Goal: Task Accomplishment & Management: Use online tool/utility

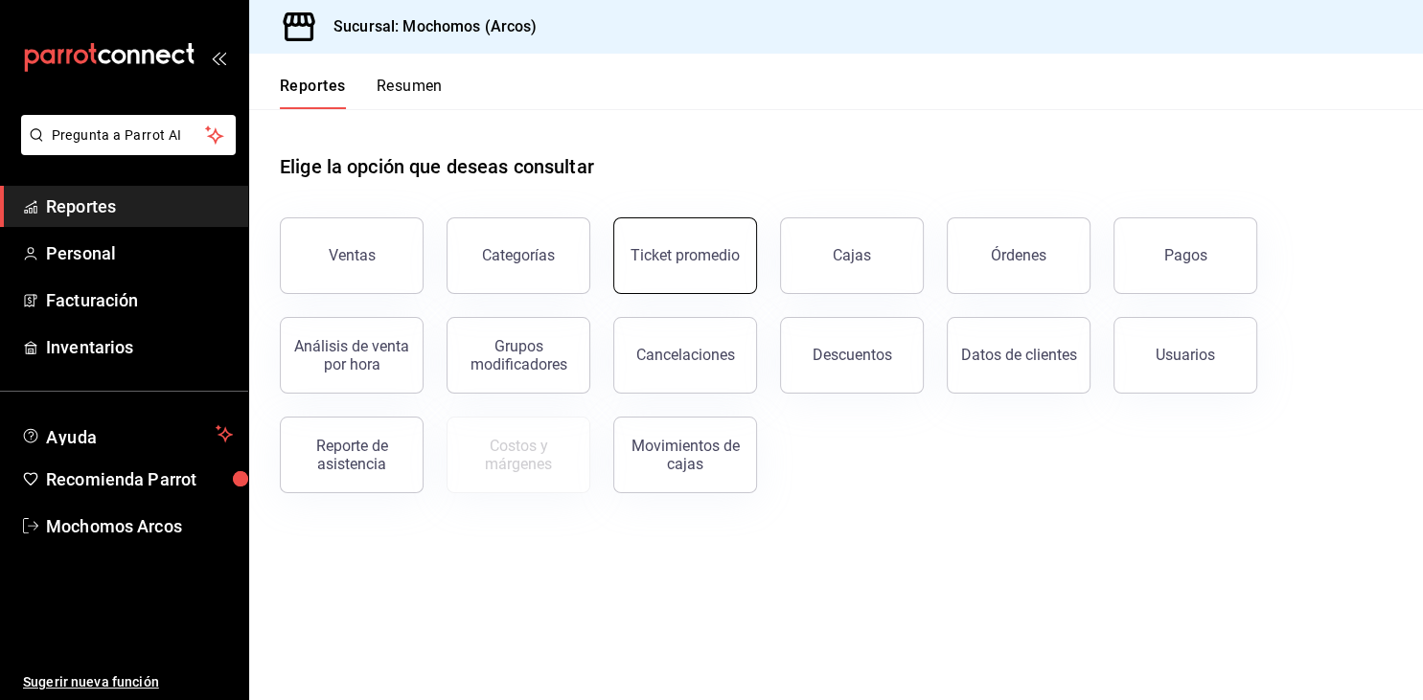
click at [631, 258] on button "Ticket promedio" at bounding box center [685, 256] width 144 height 77
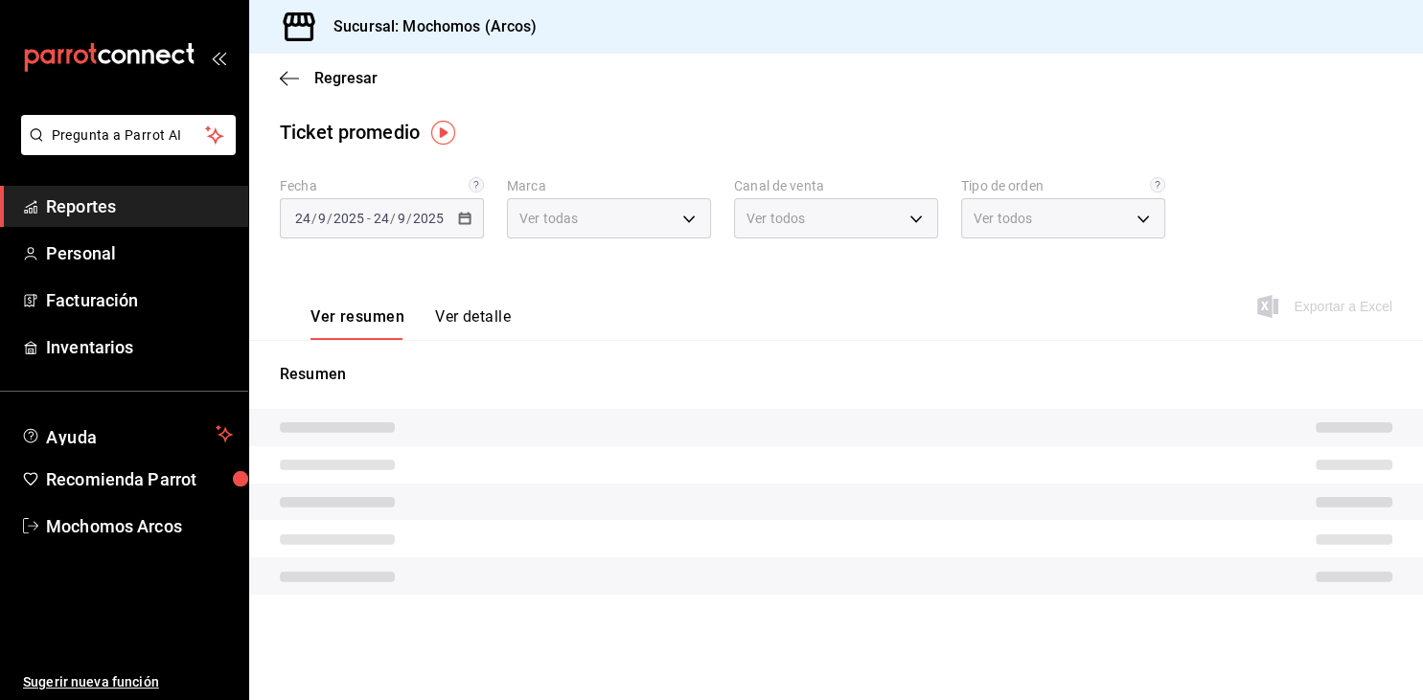
type input "dd36a3dd-8c35-4563-bc3a-0ae6137ce787"
type input "PARROT,UBER_EATS,RAPPI,DIDI_FOOD,ONLINE"
type input "c6b8ee8d-4955-4723-bae1-372b147e207b,27be71f3-ce18-4cfa-bd3b-e966efc6a73f,EXTER…"
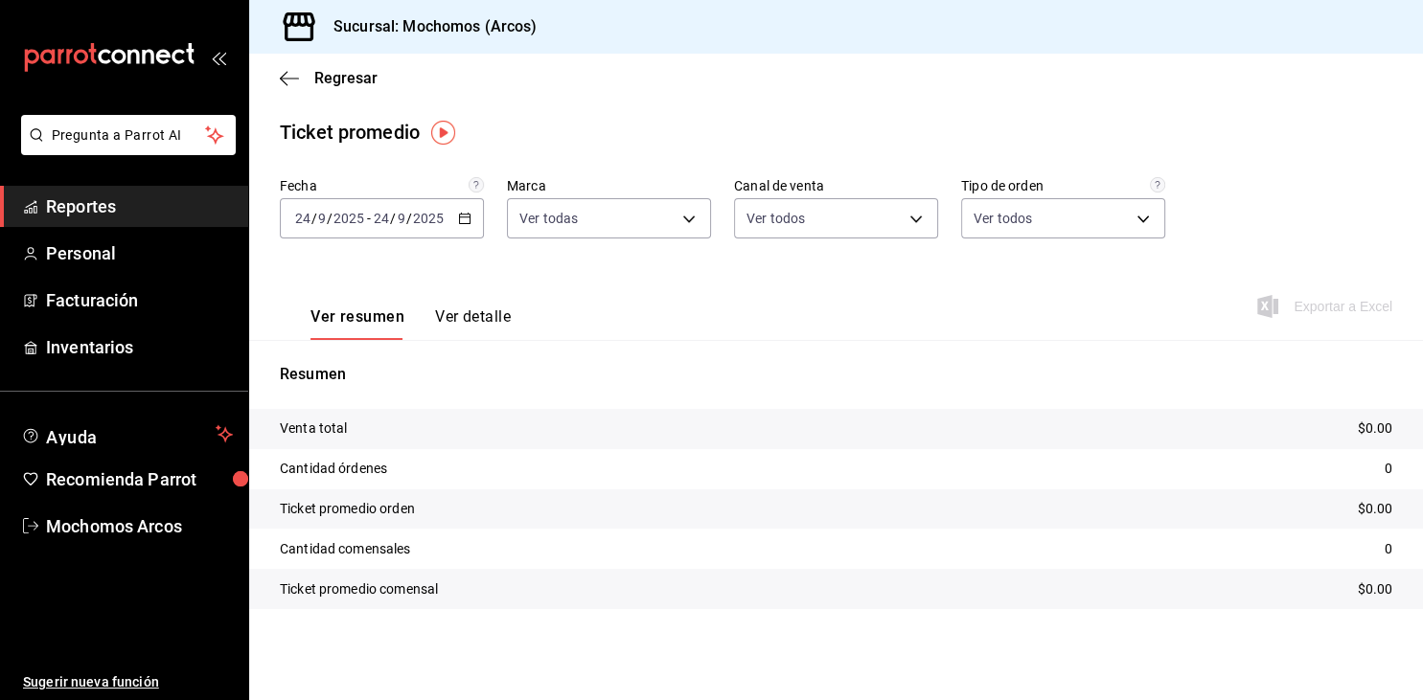
click at [469, 217] on icon "button" at bounding box center [464, 218] width 13 height 13
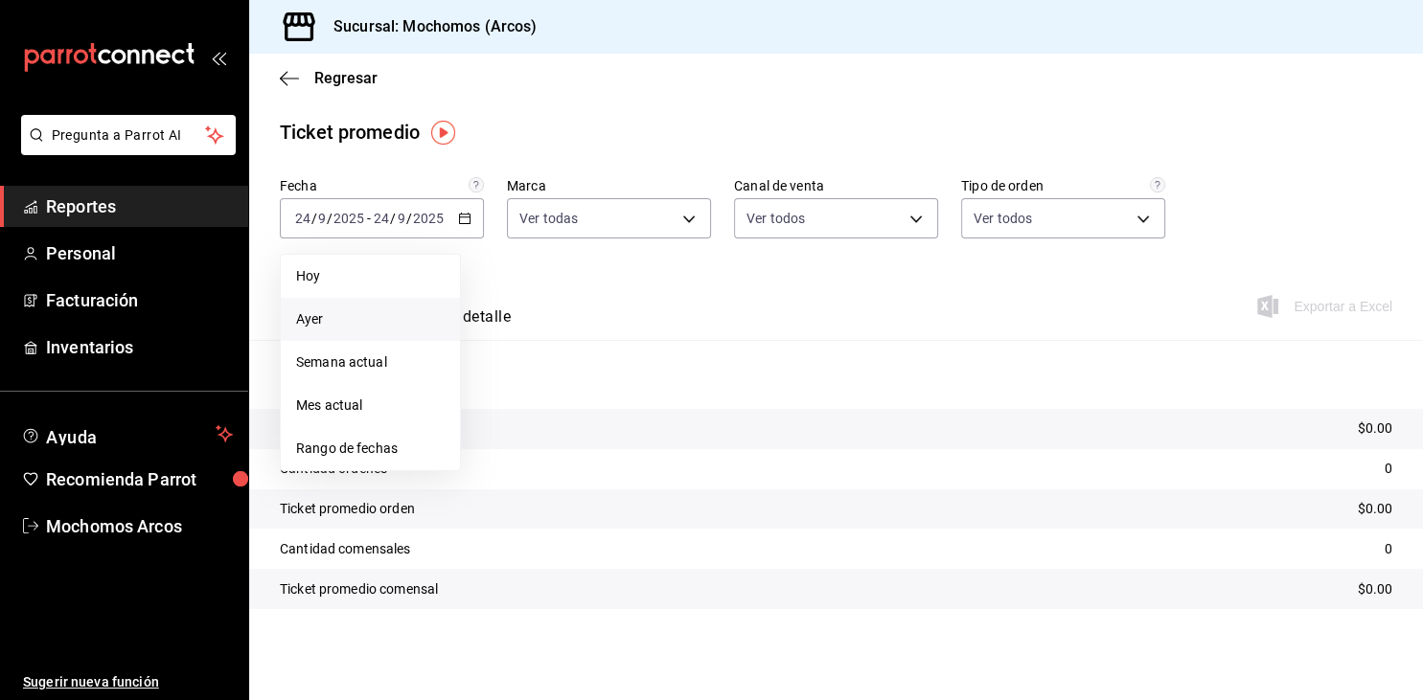
click at [307, 327] on span "Ayer" at bounding box center [370, 320] width 149 height 20
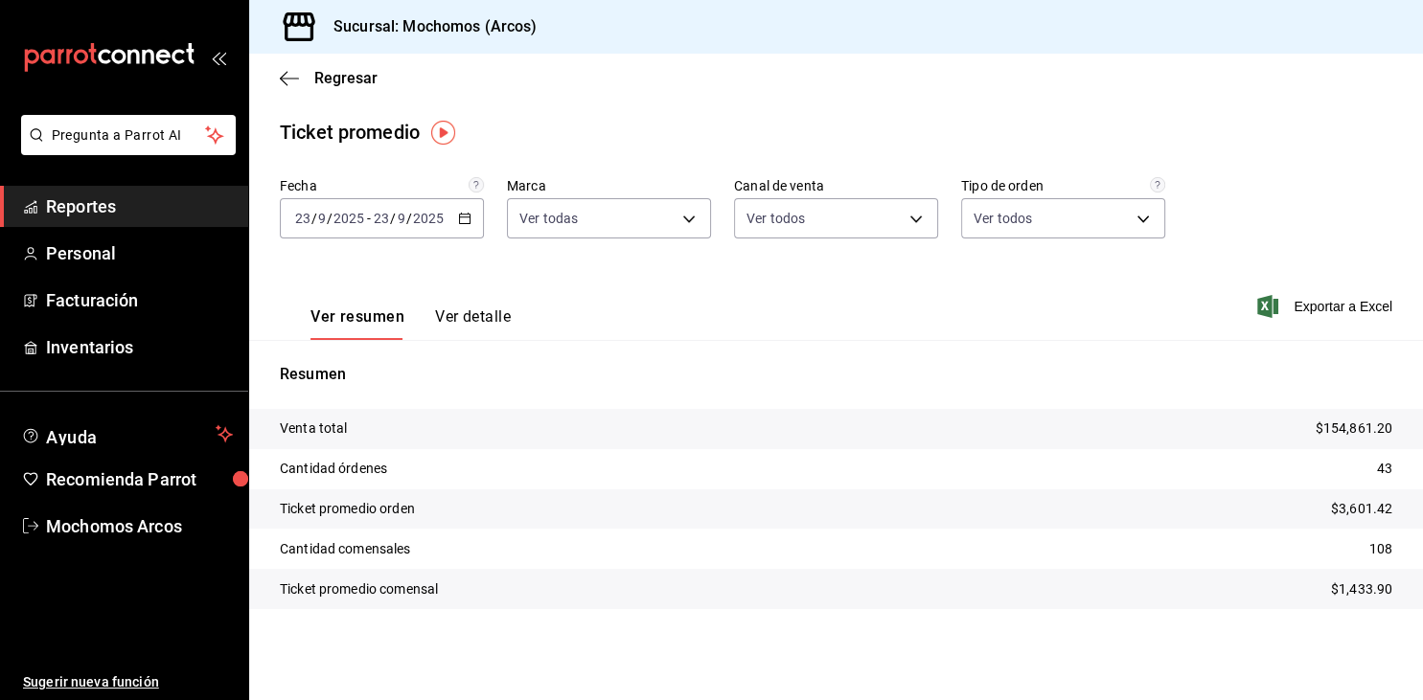
click at [94, 215] on span "Reportes" at bounding box center [139, 207] width 187 height 26
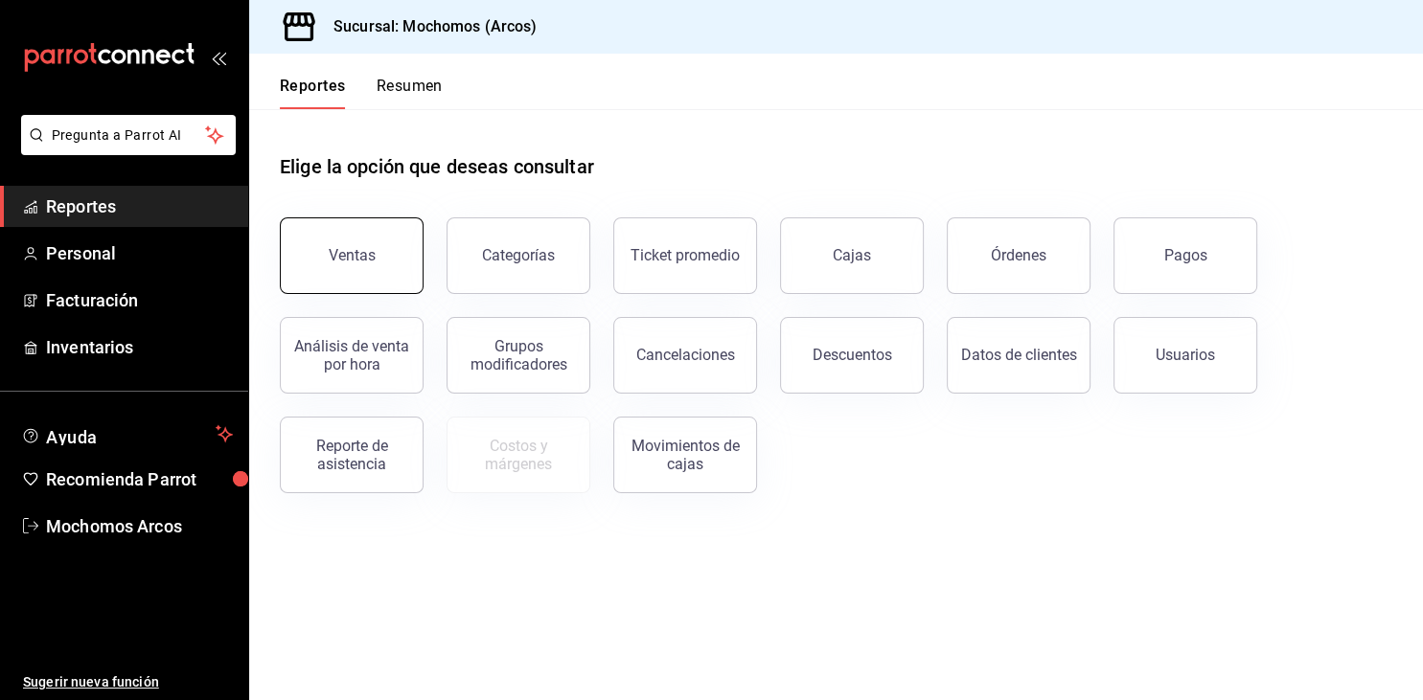
click at [349, 265] on button "Ventas" at bounding box center [352, 256] width 144 height 77
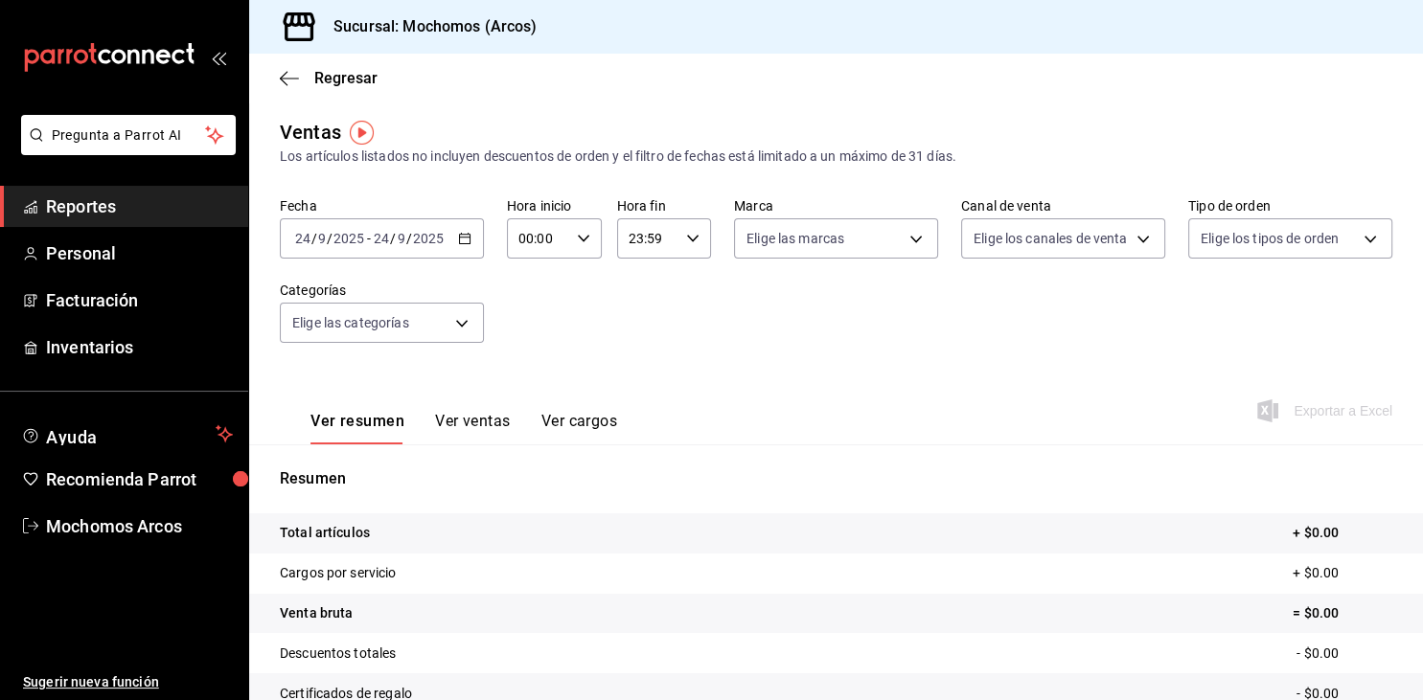
click at [574, 241] on div "00:00 Hora inicio" at bounding box center [554, 238] width 95 height 40
click at [532, 333] on span "05" at bounding box center [530, 324] width 16 height 15
type input "05:00"
click at [691, 240] on div at bounding box center [711, 350] width 1423 height 700
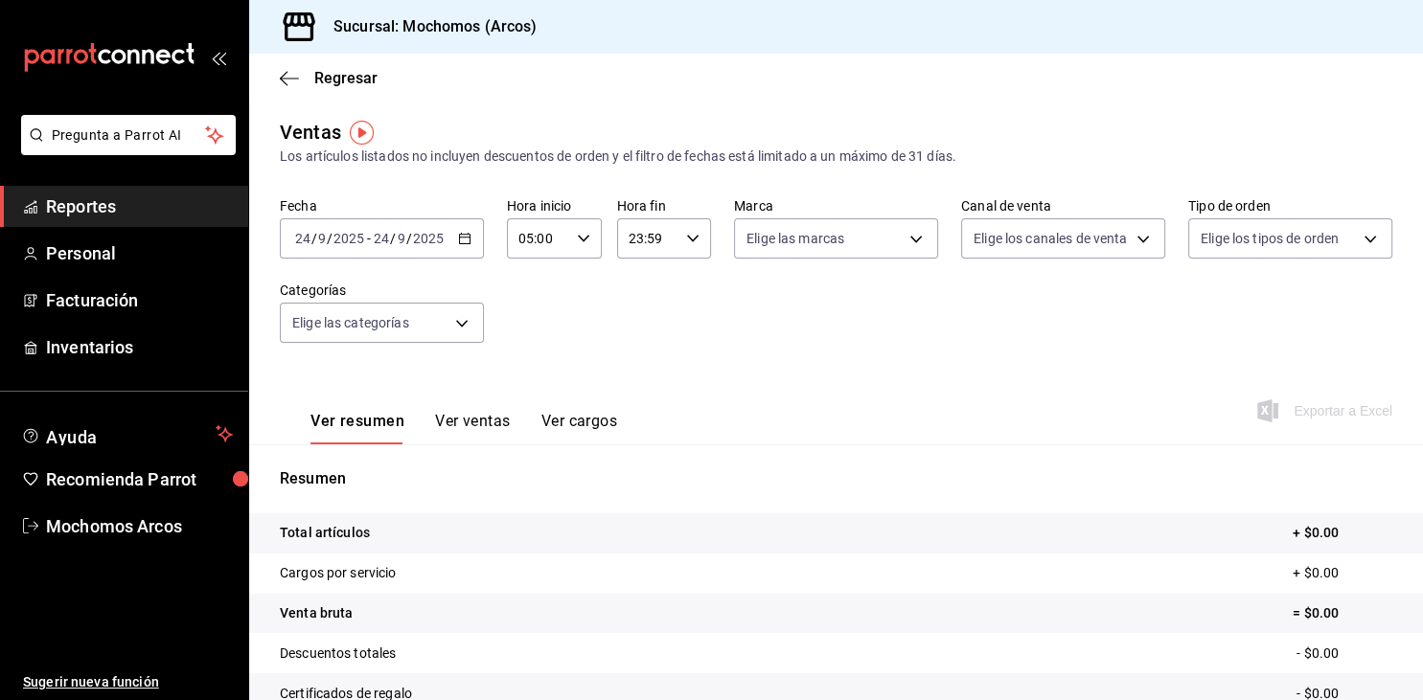
click at [691, 240] on \(Stroke\) "button" at bounding box center [692, 238] width 11 height 7
click at [646, 359] on span "04" at bounding box center [640, 353] width 16 height 15
type input "04:59"
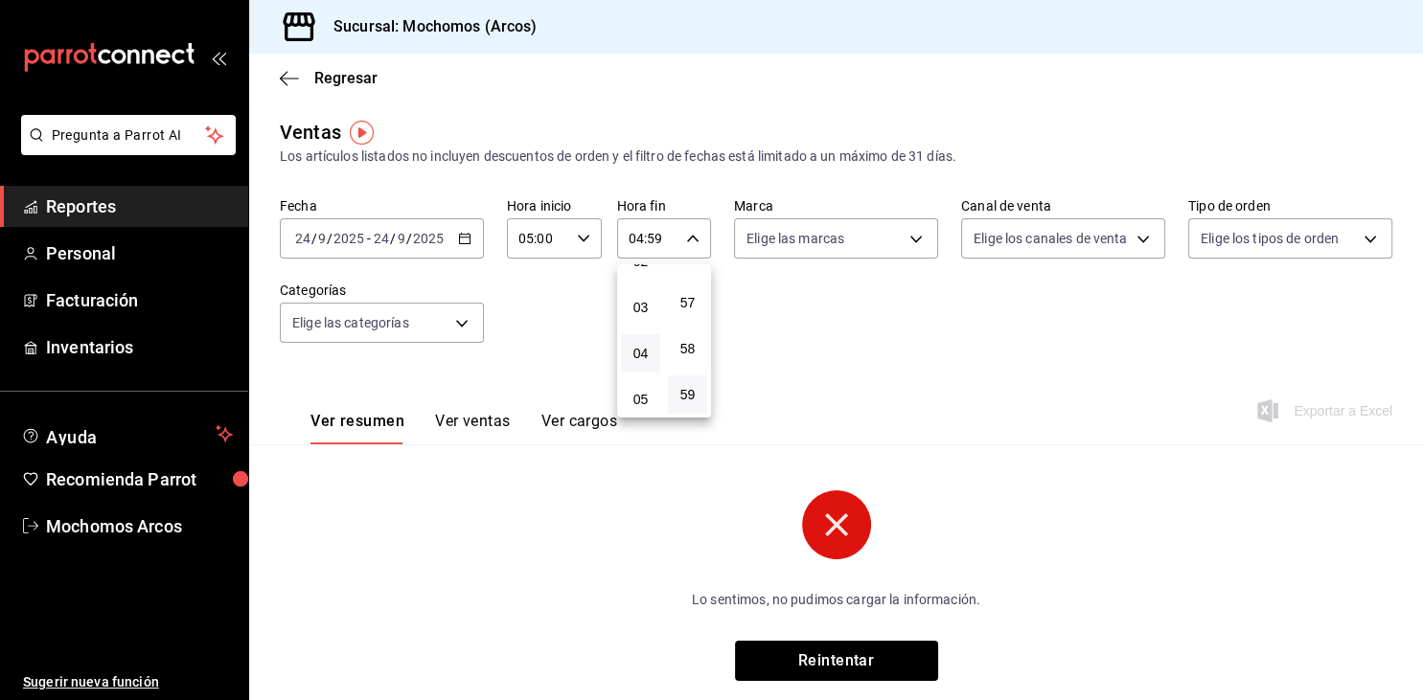
click at [846, 324] on div at bounding box center [711, 350] width 1423 height 700
click at [453, 236] on div "[DATE] [DATE] - [DATE] [DATE]" at bounding box center [382, 238] width 204 height 40
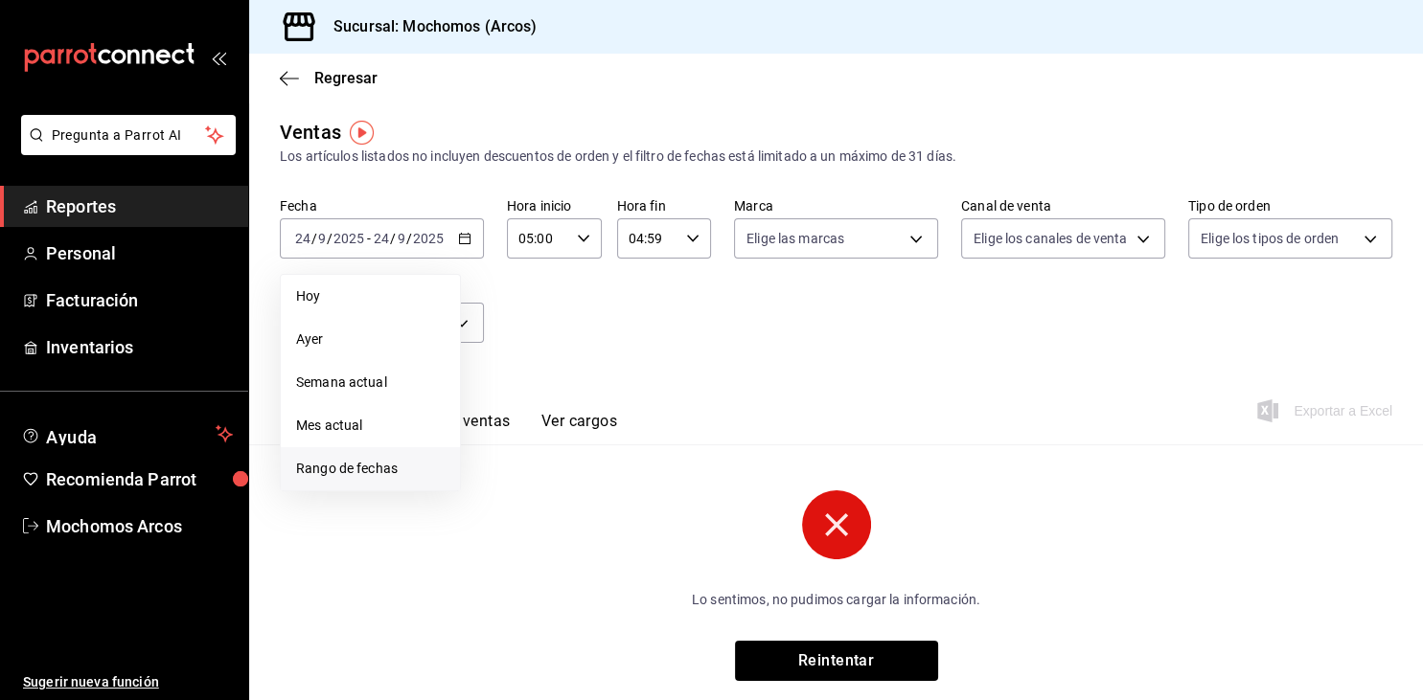
click at [312, 470] on span "Rango de fechas" at bounding box center [370, 469] width 149 height 20
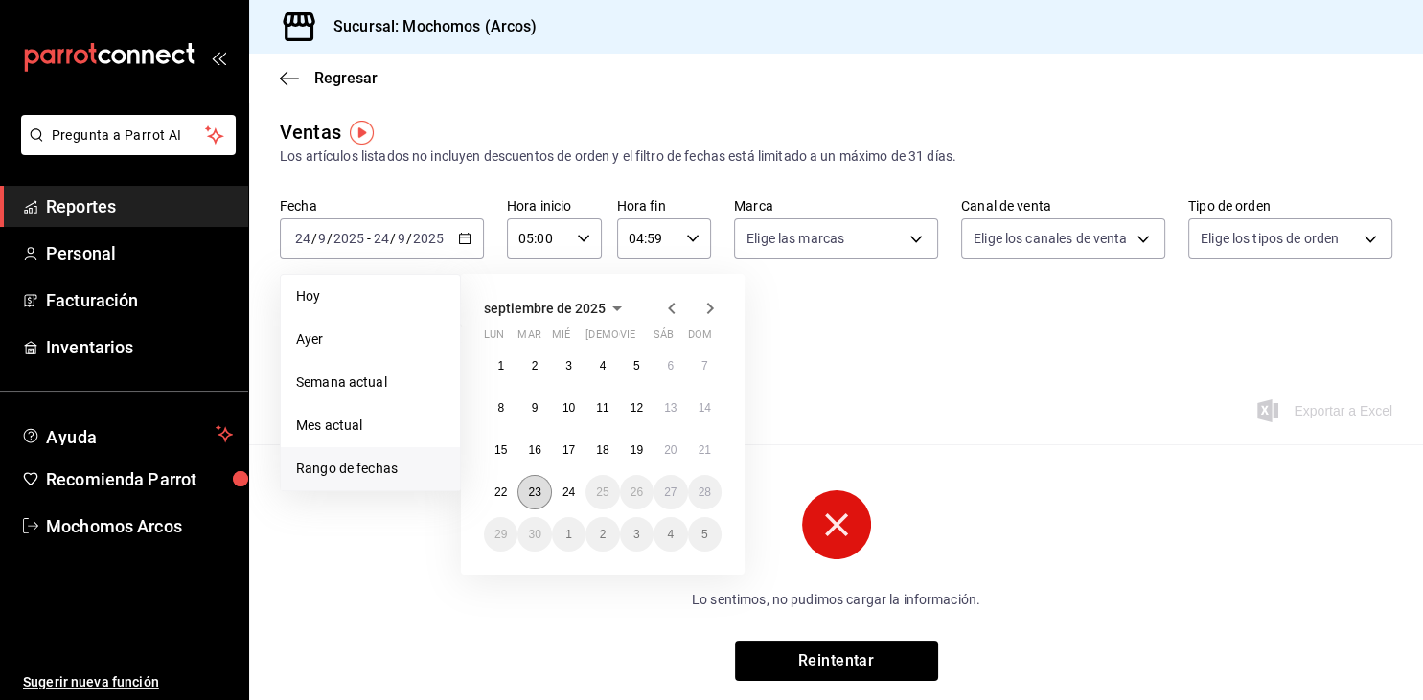
click at [536, 495] on abbr "23" at bounding box center [534, 492] width 12 height 13
click at [565, 493] on abbr "24" at bounding box center [568, 492] width 12 height 13
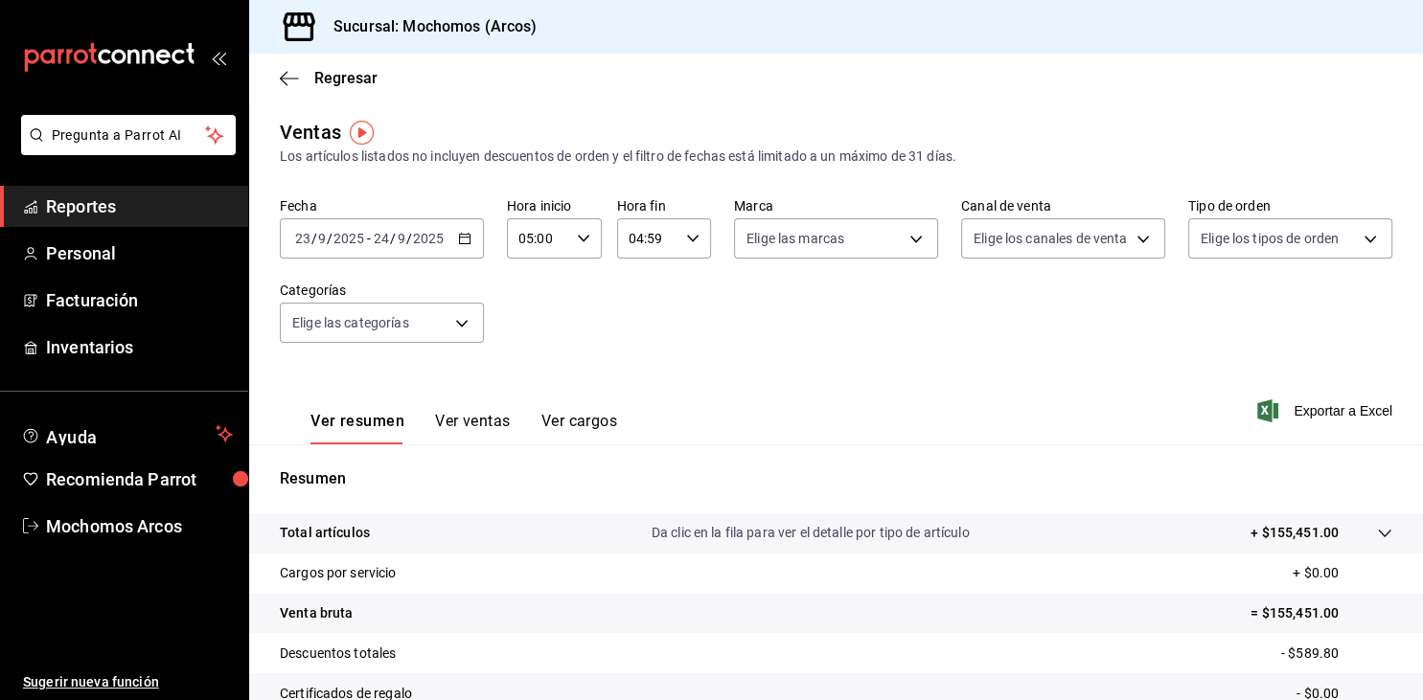
scroll to position [218, 0]
